Goal: Information Seeking & Learning: Check status

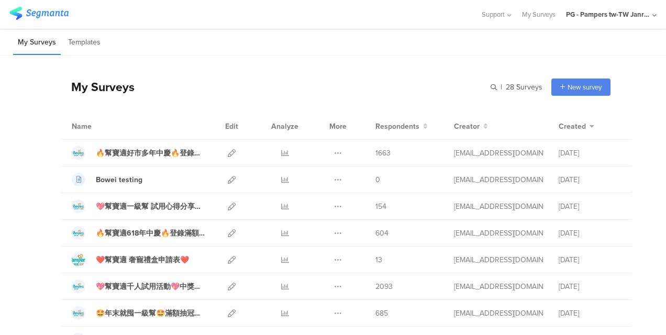
click at [281, 261] on icon at bounding box center [285, 260] width 8 height 8
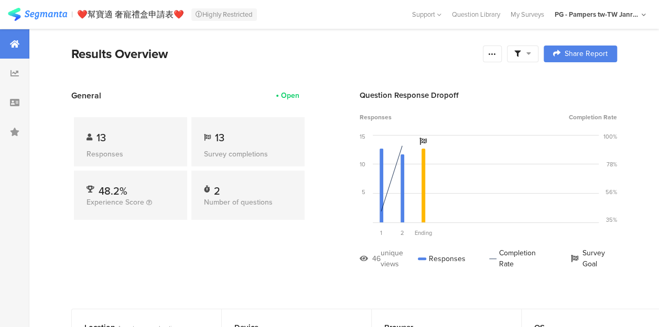
click at [10, 63] on div at bounding box center [14, 73] width 29 height 29
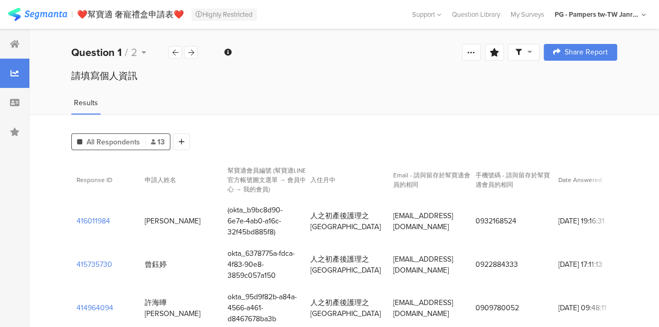
click at [94, 216] on section "416011984" at bounding box center [93, 221] width 34 height 11
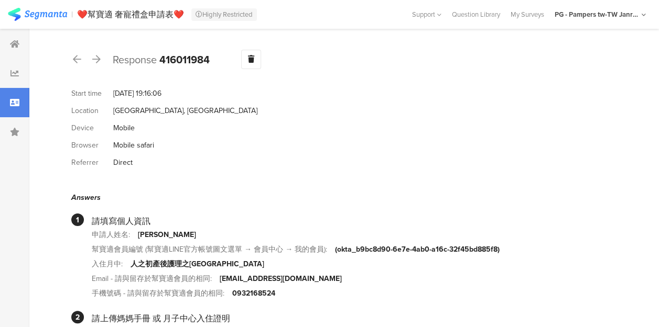
click at [76, 58] on icon at bounding box center [77, 58] width 8 height 9
